Goal: Task Accomplishment & Management: Complete application form

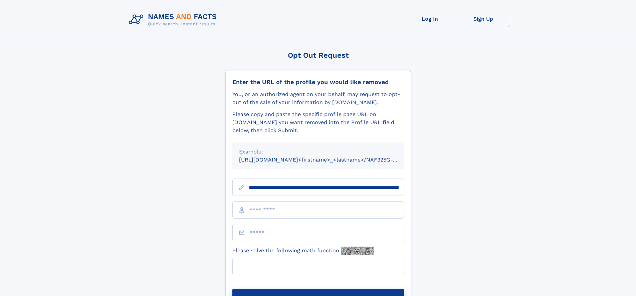
scroll to position [0, 79]
type input "**********"
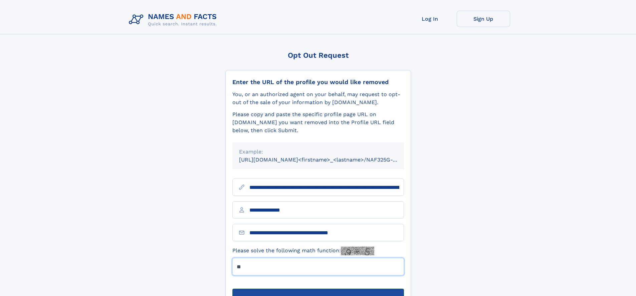
type input "**"
click at [318, 289] on button "Submit Opt Out Request" at bounding box center [318, 299] width 172 height 21
